Goal: Information Seeking & Learning: Learn about a topic

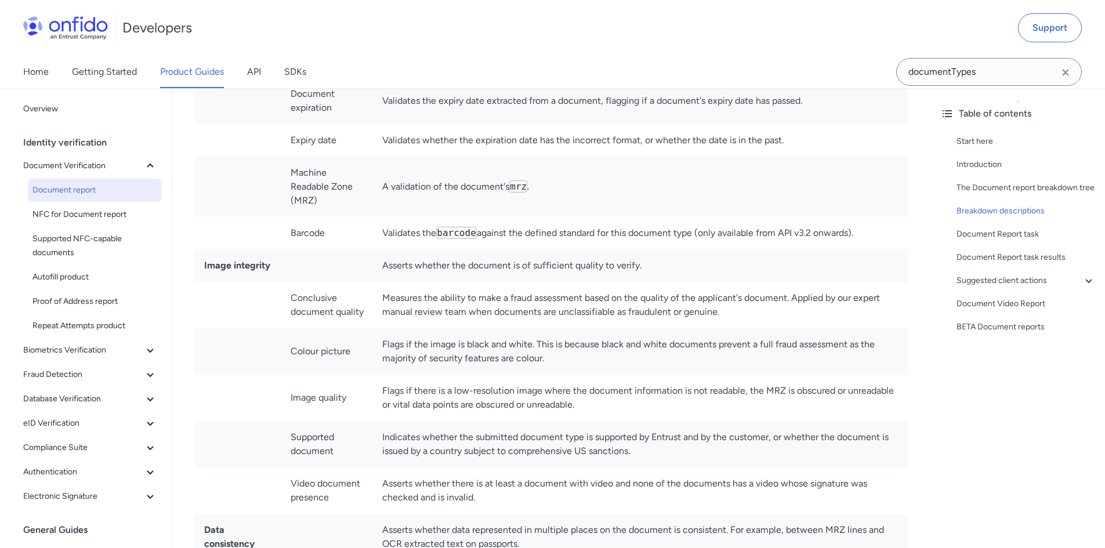
scroll to position [3663, 0]
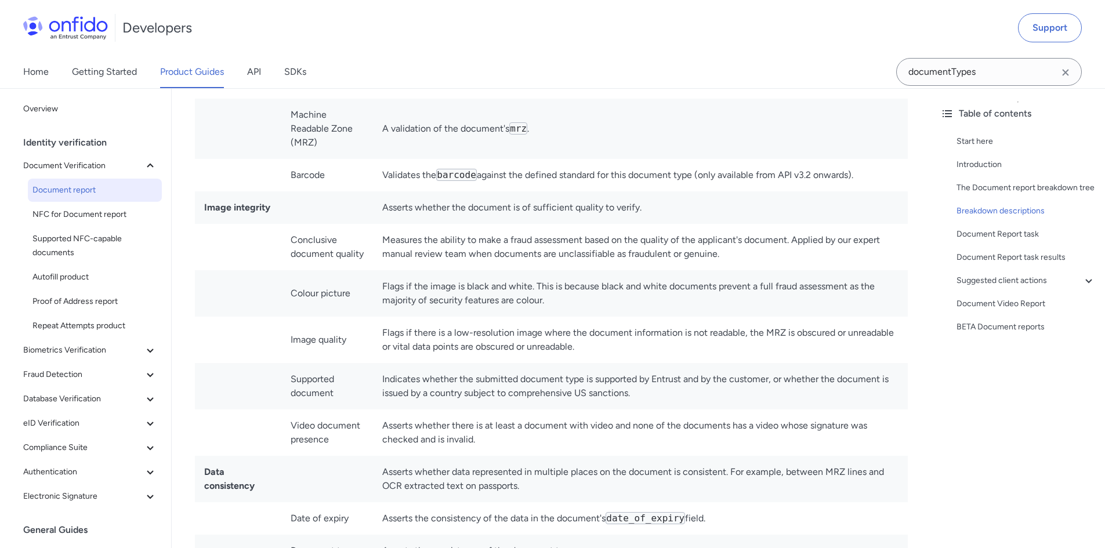
click at [748, 248] on td "Measures the ability to make a fraud assessment based on the quality of the app…" at bounding box center [640, 247] width 535 height 46
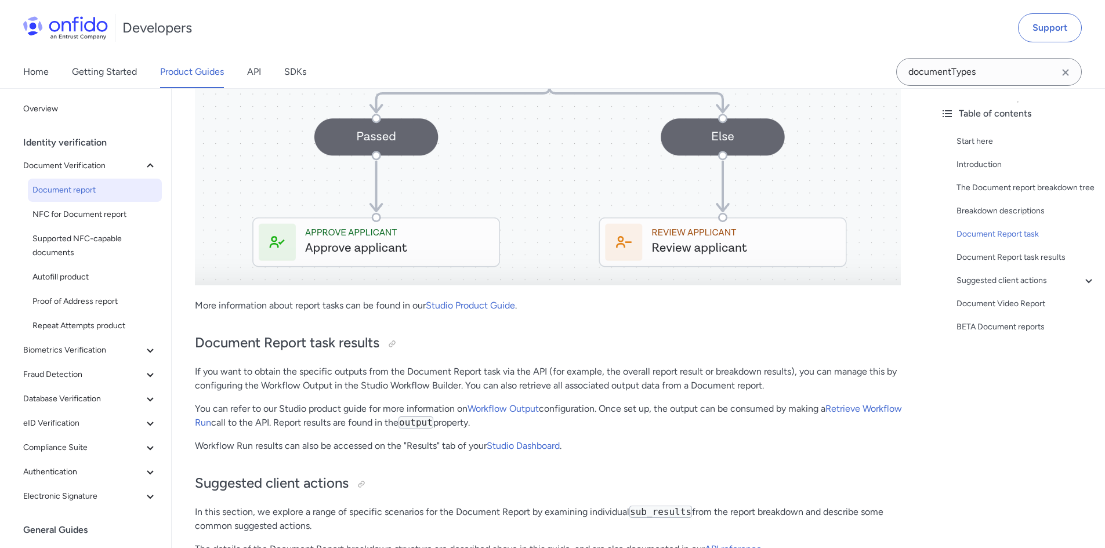
scroll to position [5974, 0]
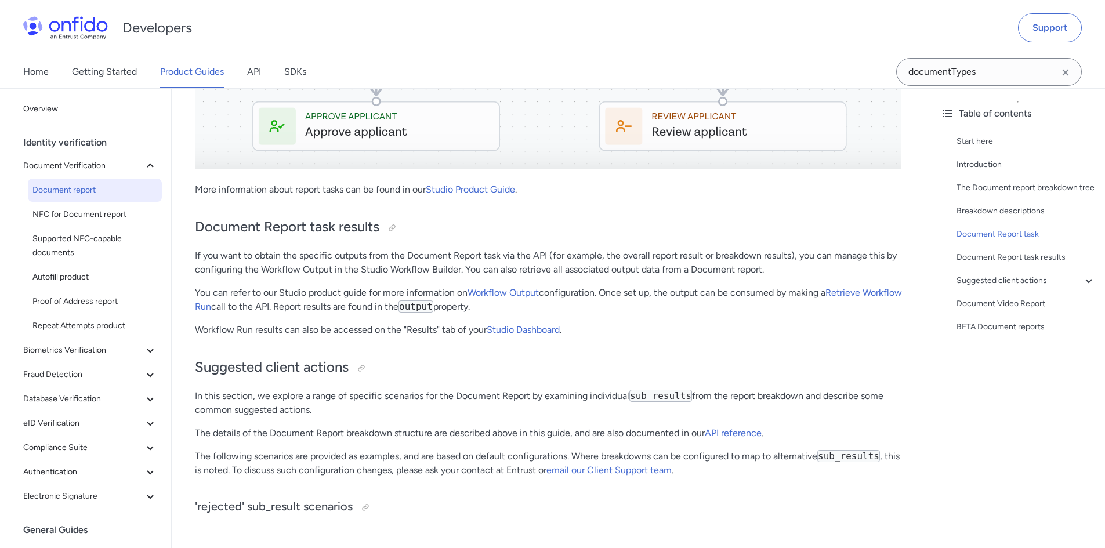
click at [670, 249] on p "If you want to obtain the specific outputs from the Document Report task via th…" at bounding box center [551, 263] width 713 height 28
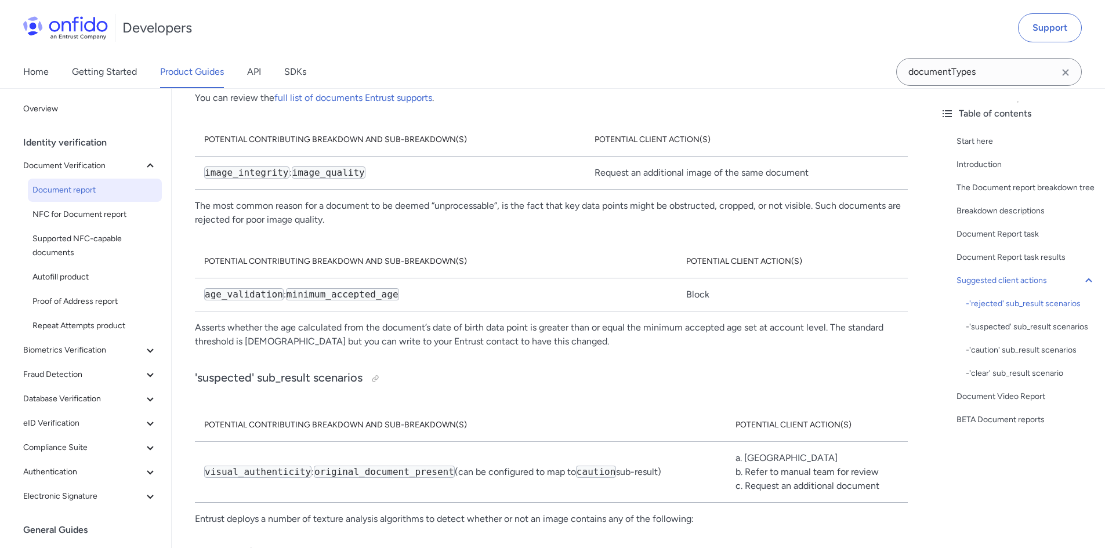
scroll to position [6554, 0]
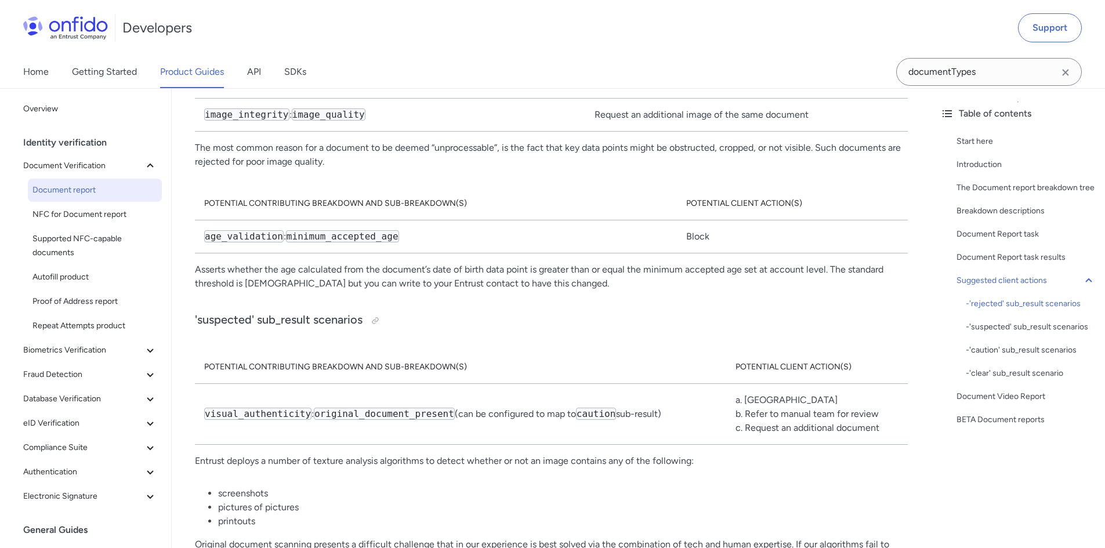
click at [628, 263] on p "Asserts whether the age calculated from the document’s date of birth data point…" at bounding box center [551, 277] width 713 height 28
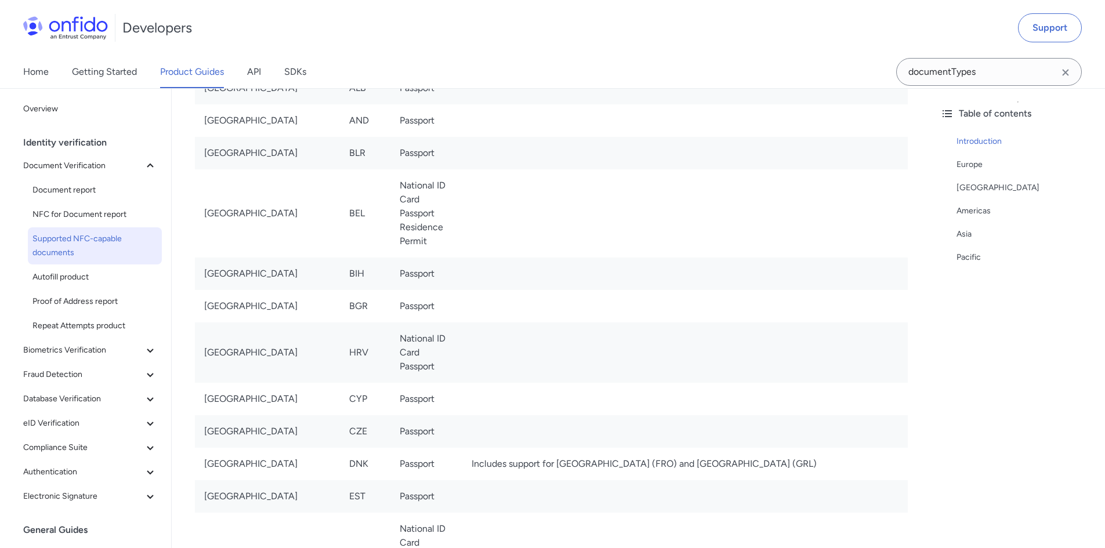
scroll to position [406, 0]
